Goal: Information Seeking & Learning: Learn about a topic

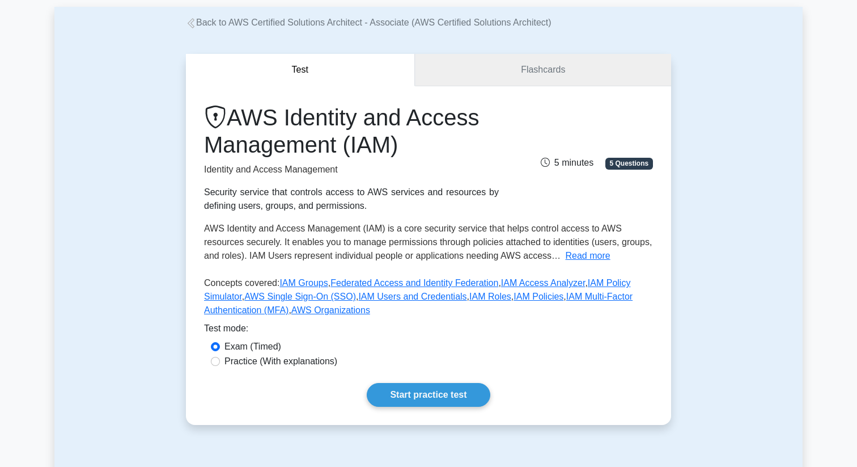
scroll to position [78, 0]
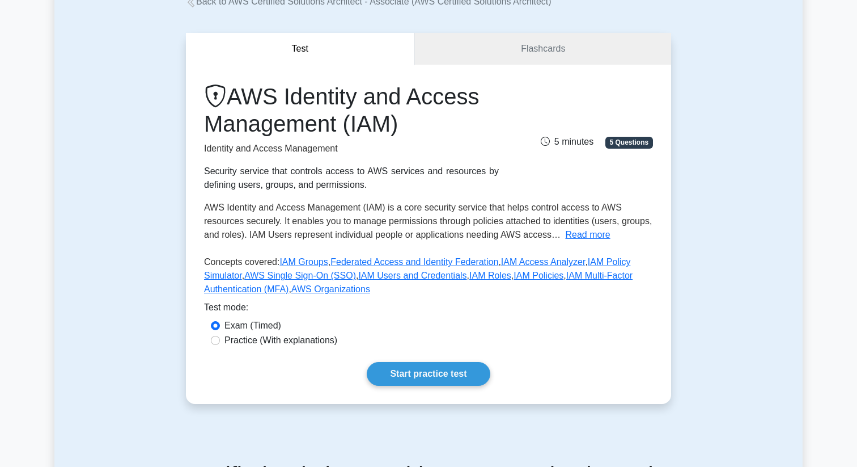
click at [323, 340] on label "Practice (With explanations)" at bounding box center [281, 340] width 113 height 14
click at [220, 340] on input "Practice (With explanations)" at bounding box center [215, 340] width 9 height 9
radio input "true"
click at [416, 366] on link "Start practice test" at bounding box center [428, 374] width 123 height 24
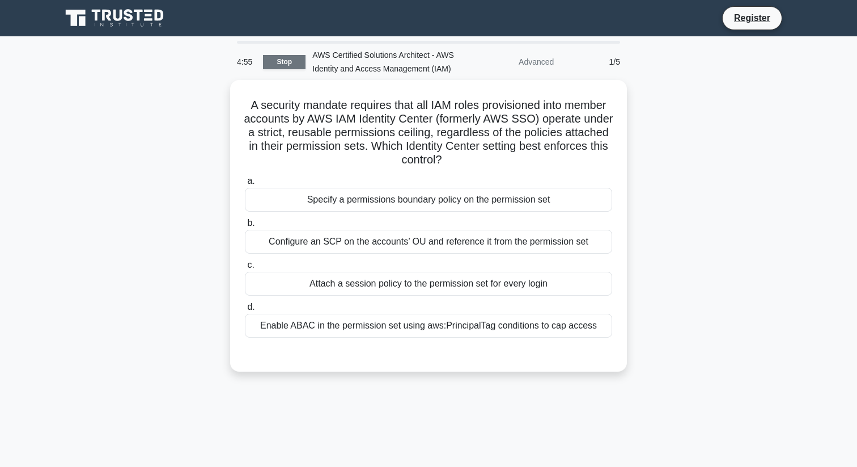
click at [285, 64] on link "Stop" at bounding box center [284, 62] width 43 height 14
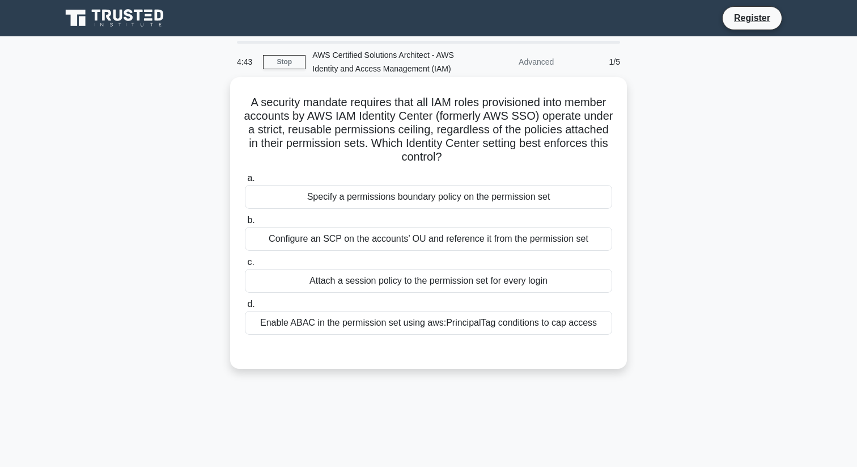
click at [388, 252] on div "a. Specify a permissions boundary policy on the permission set b. Configure an …" at bounding box center [428, 253] width 381 height 168
click at [388, 240] on div "Configure an SCP on the accounts’ OU and reference it from the permission set" at bounding box center [428, 239] width 367 height 24
click at [245, 224] on input "b. Configure an SCP on the accounts’ OU and reference it from the permission set" at bounding box center [245, 220] width 0 height 7
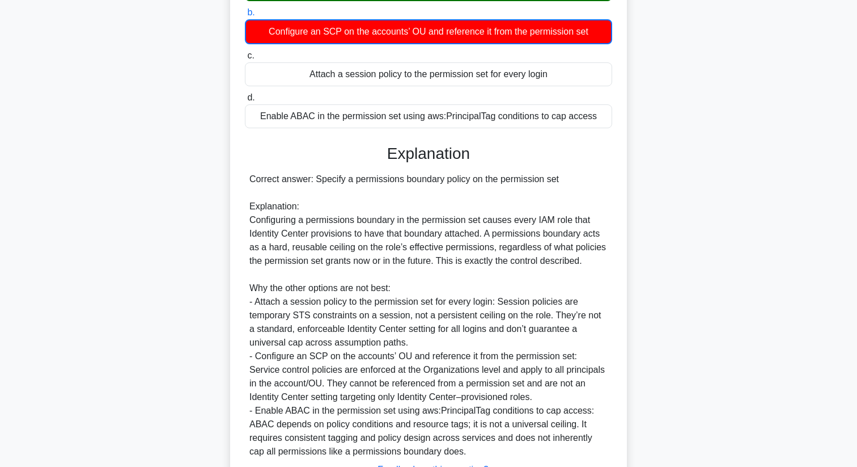
scroll to position [302, 0]
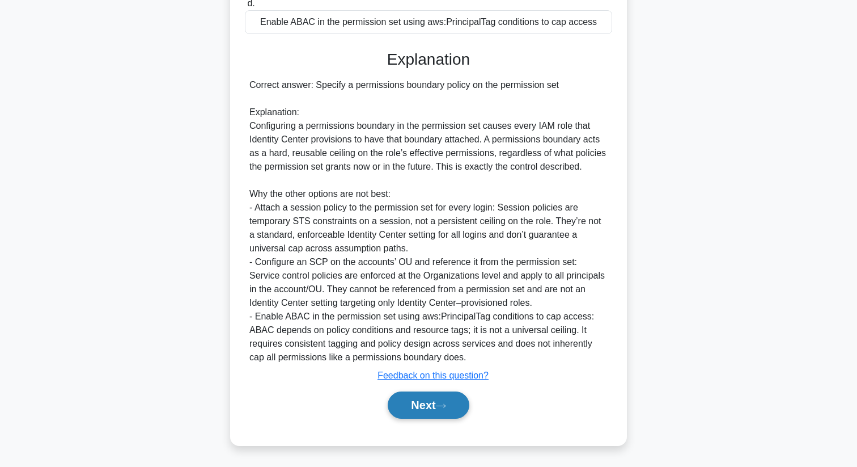
click at [421, 405] on button "Next" at bounding box center [428, 404] width 81 height 27
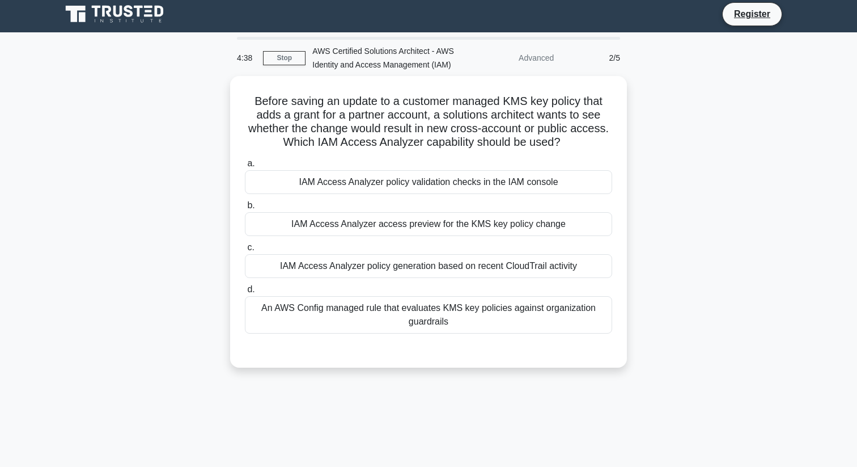
scroll to position [3, 0]
